Goal: Find specific page/section: Find specific page/section

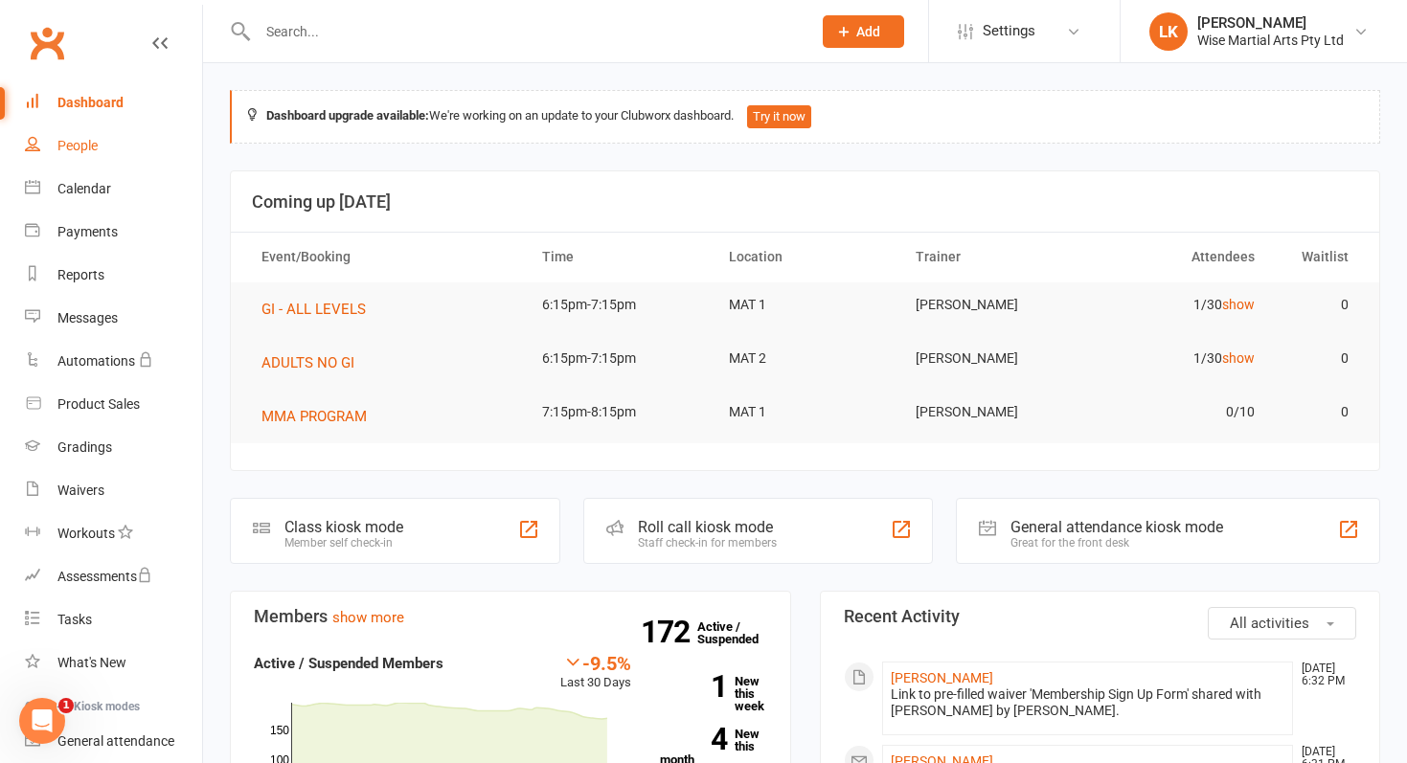
click at [73, 150] on div "People" at bounding box center [77, 145] width 40 height 15
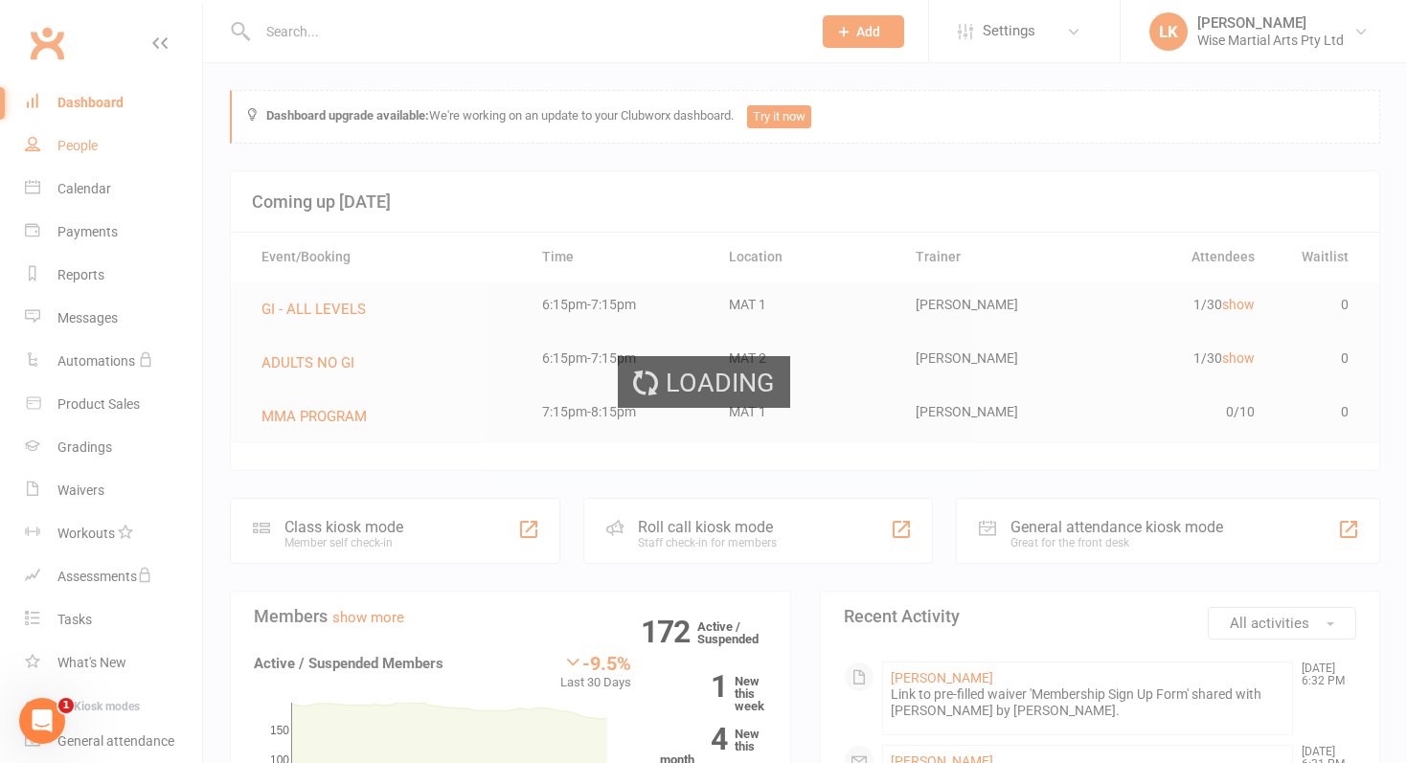
select select "50"
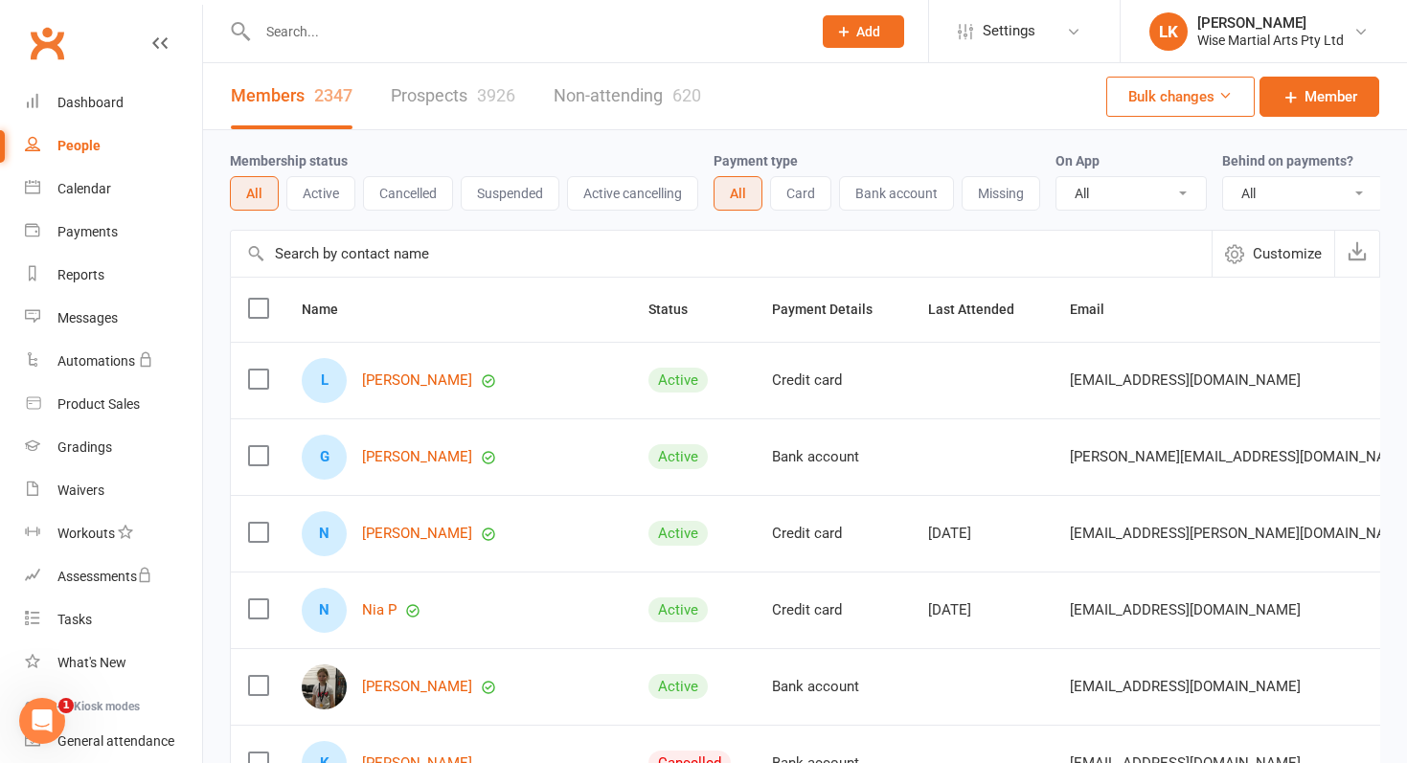
click at [635, 202] on button "Active cancelling" at bounding box center [632, 193] width 131 height 34
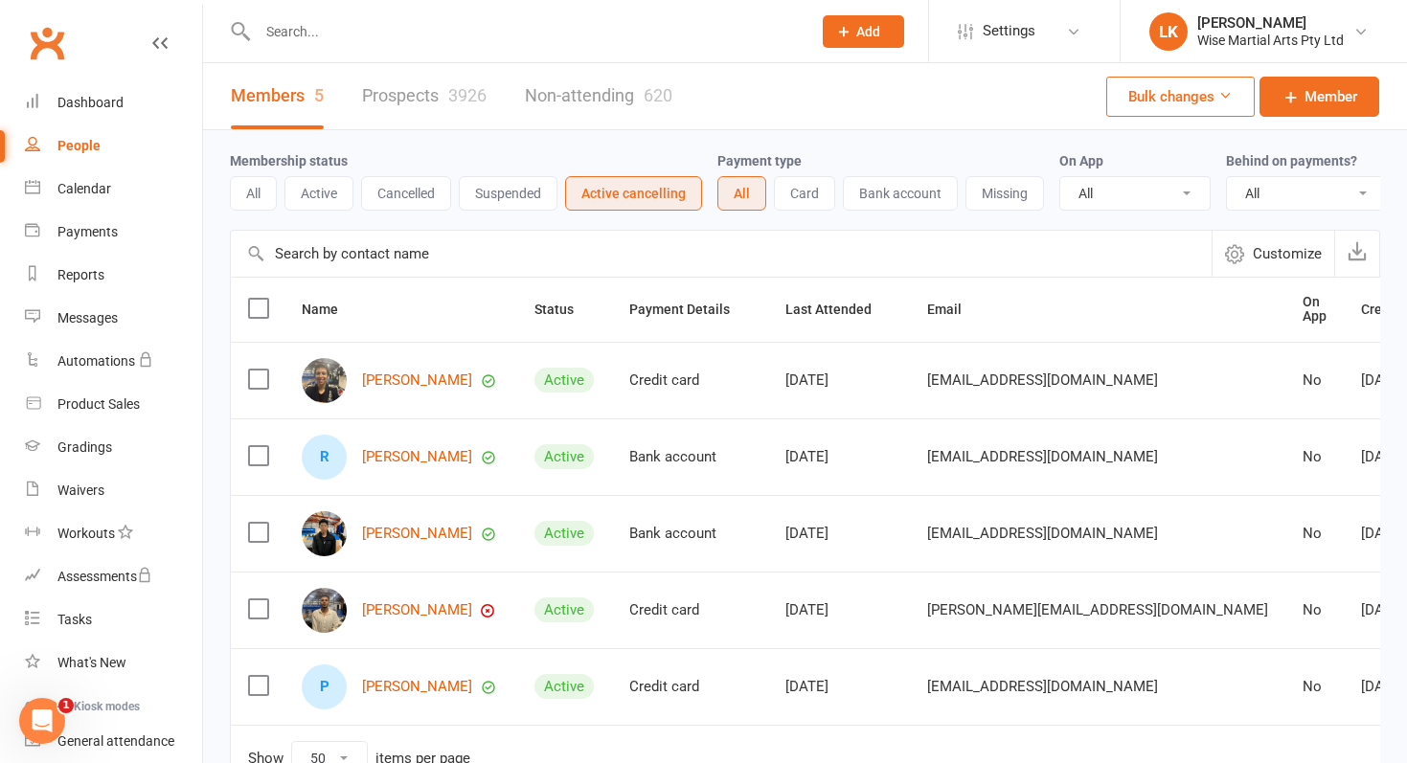
click at [327, 200] on button "Active" at bounding box center [318, 193] width 69 height 34
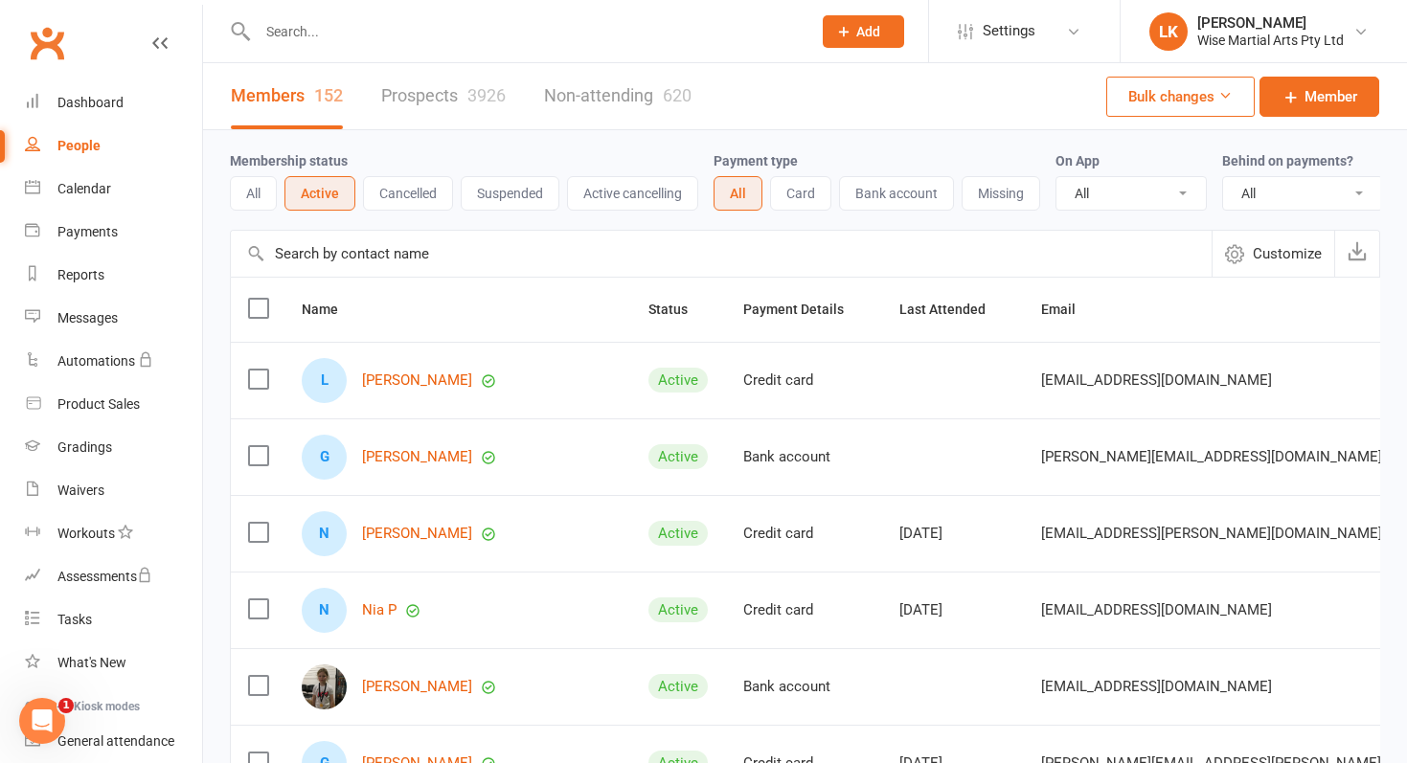
click at [512, 189] on button "Suspended" at bounding box center [510, 193] width 99 height 34
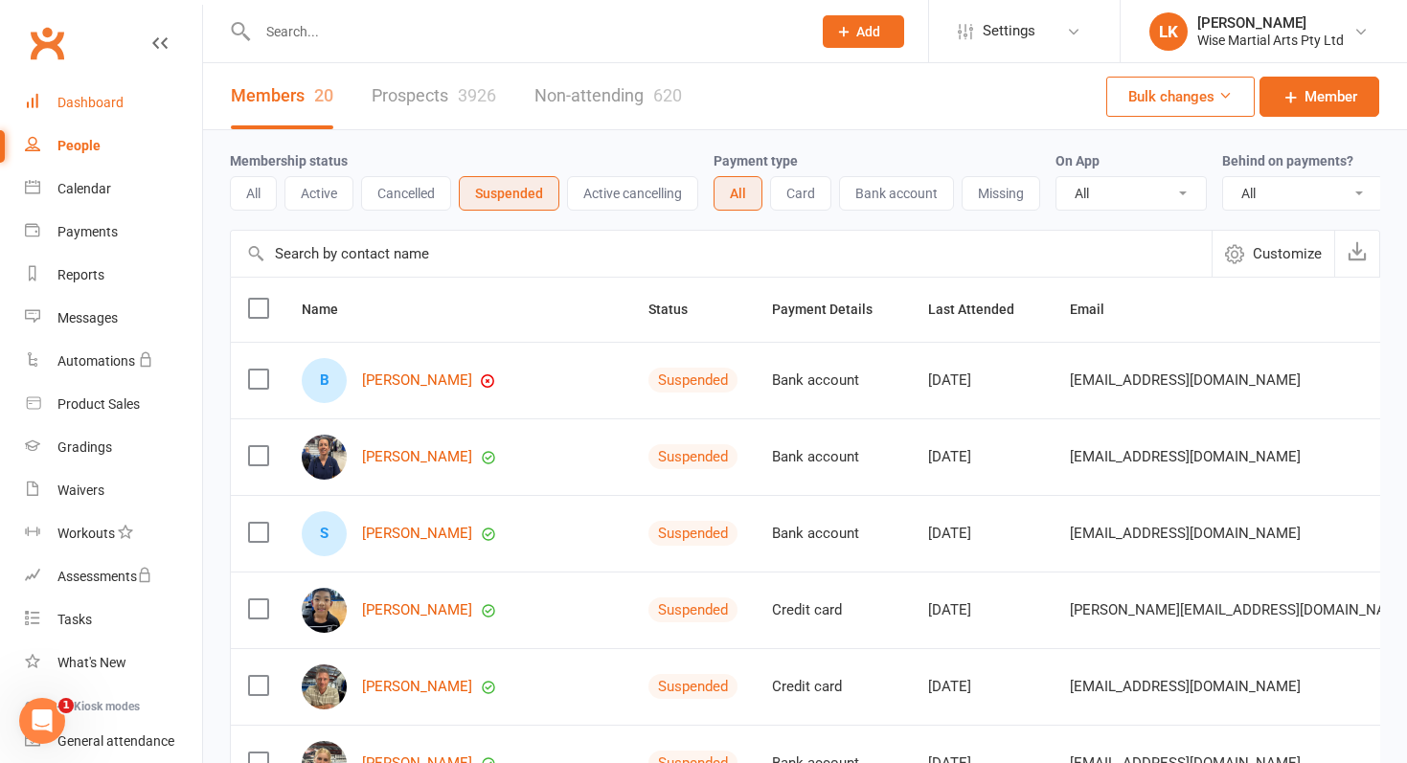
click at [101, 104] on div "Dashboard" at bounding box center [90, 102] width 66 height 15
